Goal: Transaction & Acquisition: Download file/media

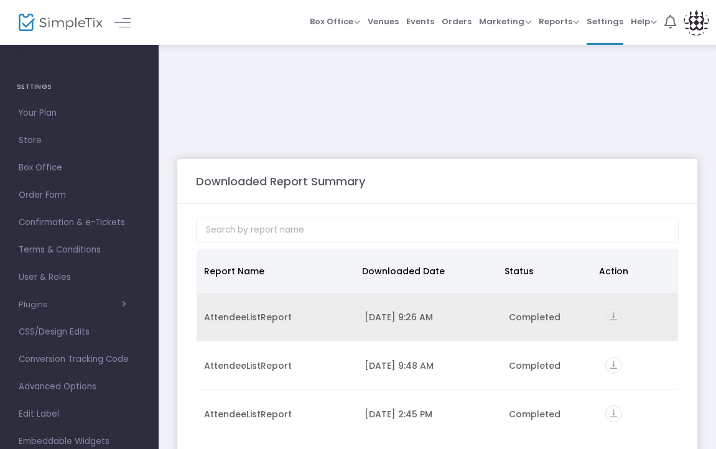
click at [606, 309] on icon "vertical_align_bottom" at bounding box center [614, 317] width 17 height 17
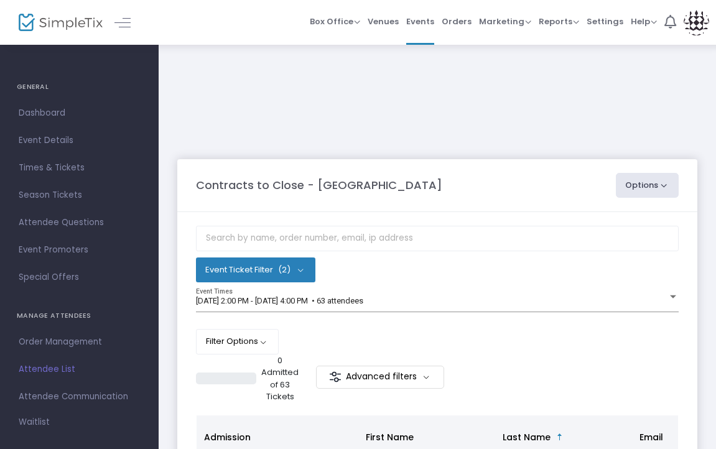
click at [649, 173] on button "Options" at bounding box center [647, 185] width 63 height 25
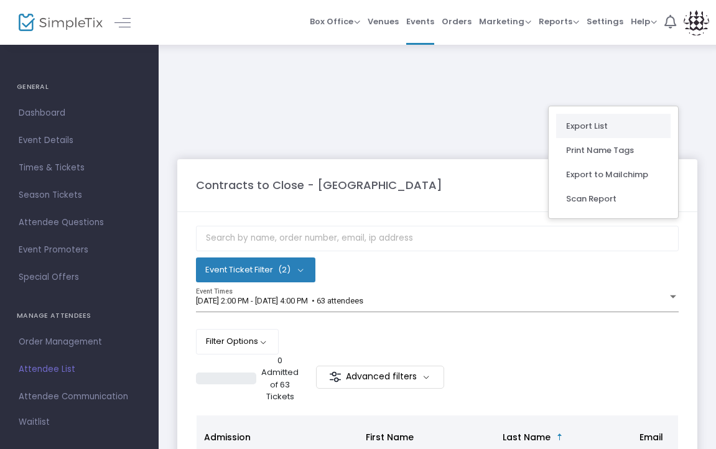
click at [611, 123] on li "Export List" at bounding box center [613, 126] width 115 height 24
radio input "false"
radio input "true"
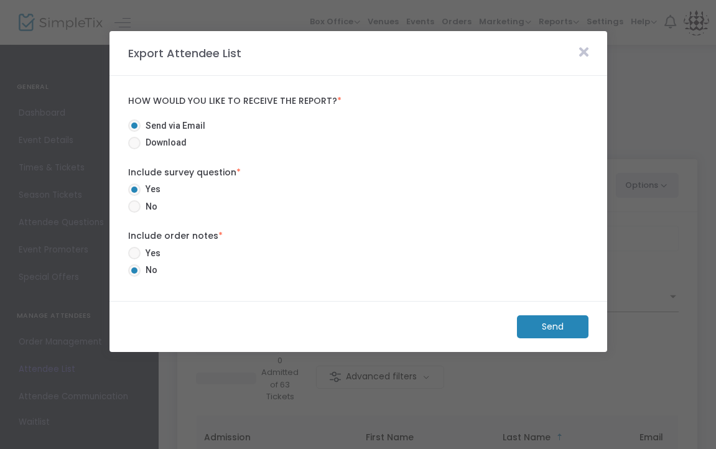
click at [177, 141] on span "Download" at bounding box center [164, 142] width 46 height 13
click at [134, 149] on input "Download" at bounding box center [134, 149] width 1 height 1
radio input "true"
click at [154, 247] on span "Yes" at bounding box center [151, 253] width 20 height 13
click at [134, 260] on input "Yes" at bounding box center [134, 260] width 1 height 1
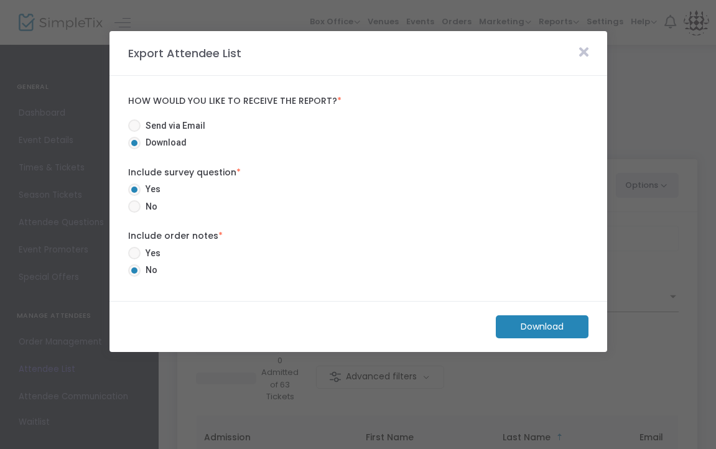
radio input "true"
click at [529, 320] on m-button "Download" at bounding box center [542, 327] width 93 height 23
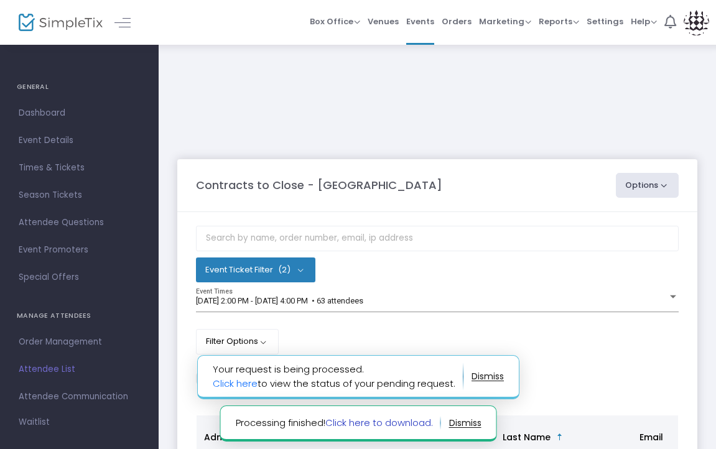
click at [367, 422] on link "Click here to download." at bounding box center [379, 422] width 108 height 13
